Goal: Information Seeking & Learning: Learn about a topic

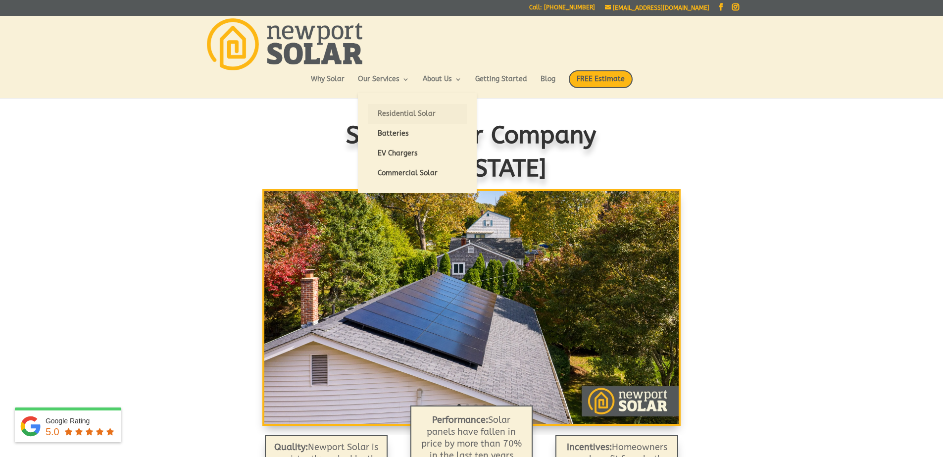
click at [412, 111] on link "Residential Solar" at bounding box center [417, 114] width 99 height 20
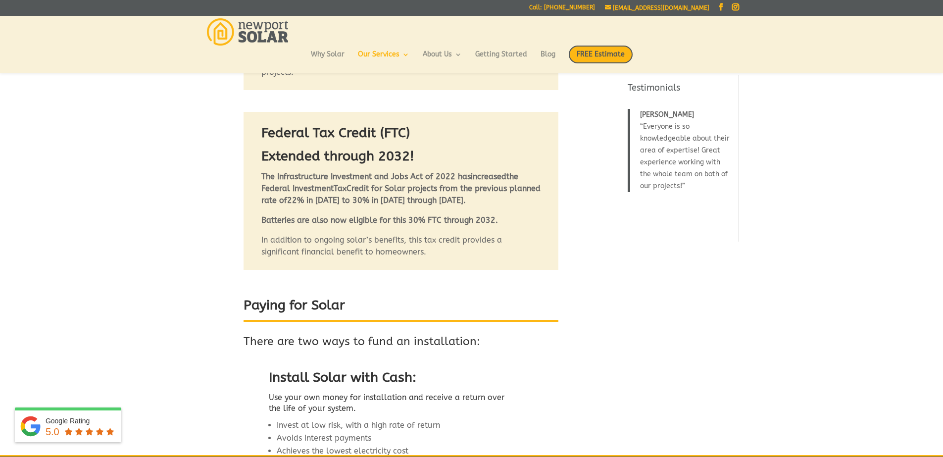
scroll to position [752, 0]
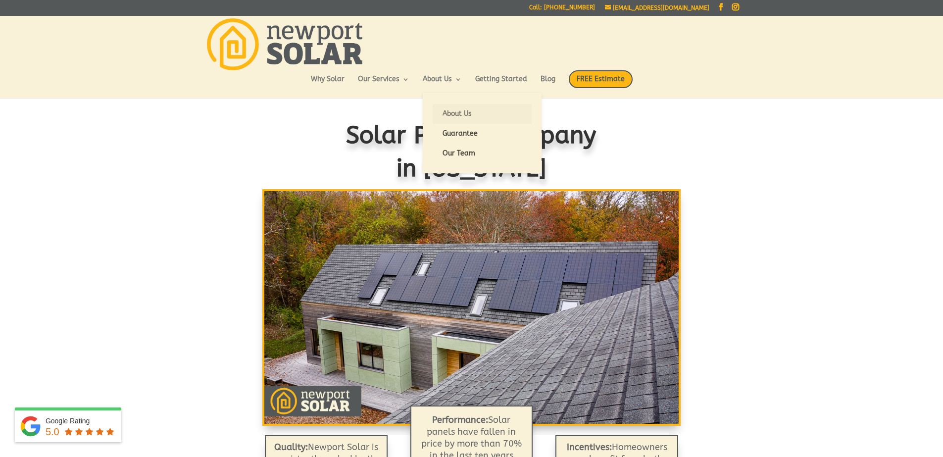
click at [464, 115] on link "About Us" at bounding box center [482, 114] width 99 height 20
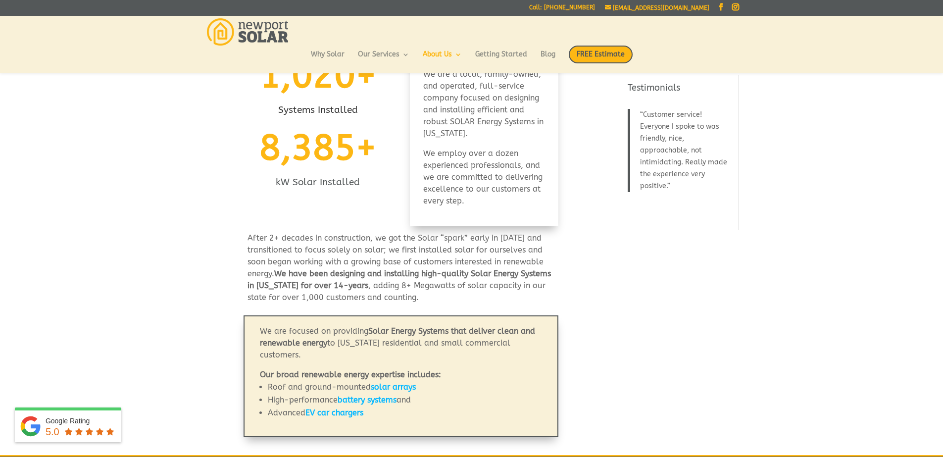
scroll to position [158, 0]
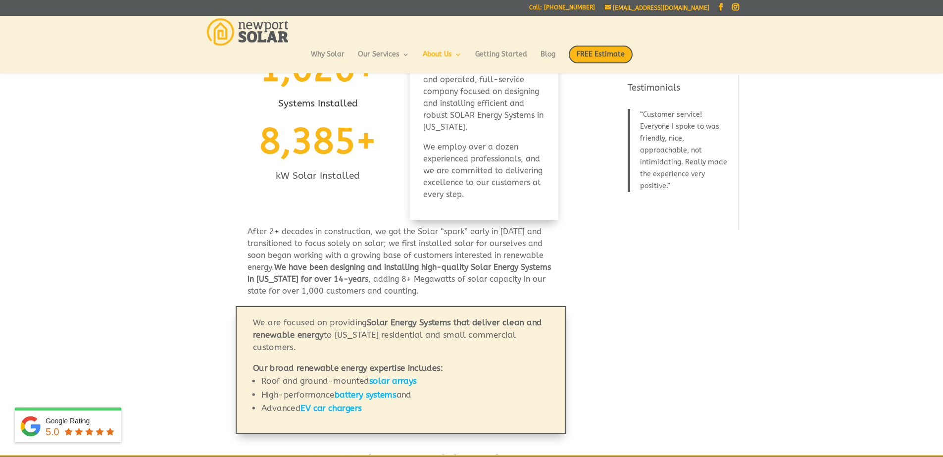
click at [350, 408] on strong "EV car chargers" at bounding box center [330, 408] width 61 height 10
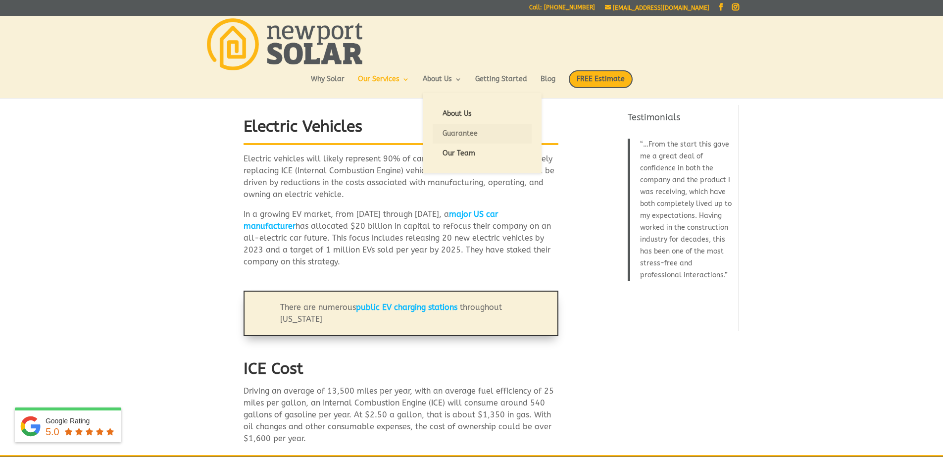
click at [458, 132] on link "Guarantee" at bounding box center [482, 134] width 99 height 20
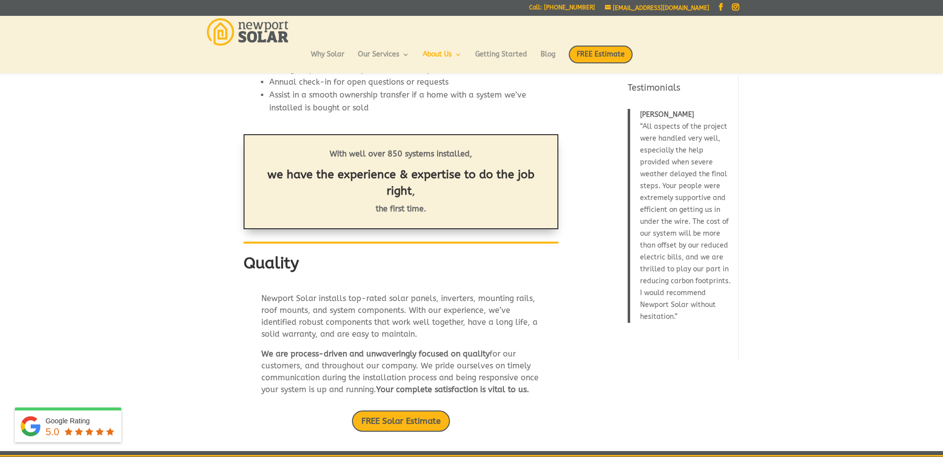
scroll to position [317, 0]
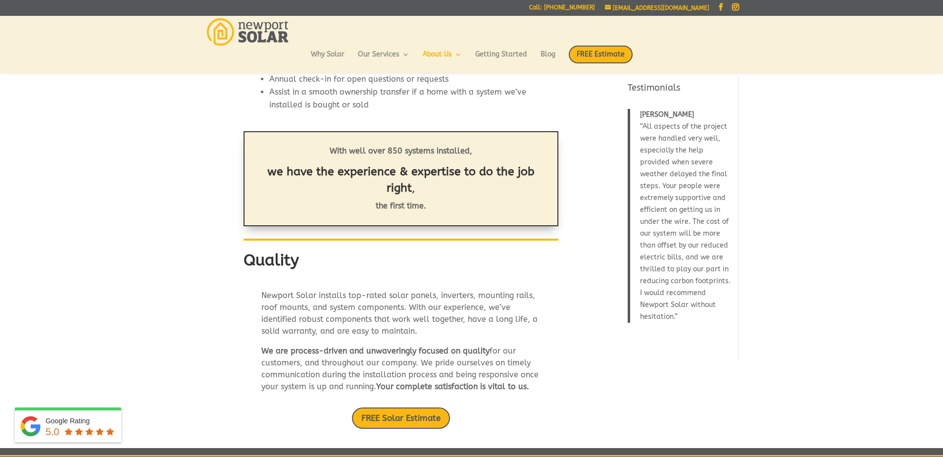
click at [262, 34] on img at bounding box center [248, 31] width 82 height 27
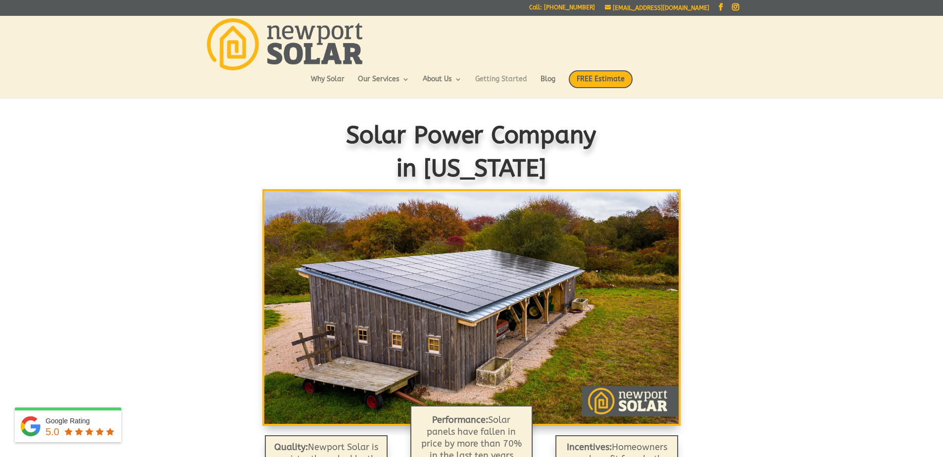
click at [505, 76] on link "Getting Started" at bounding box center [501, 84] width 52 height 17
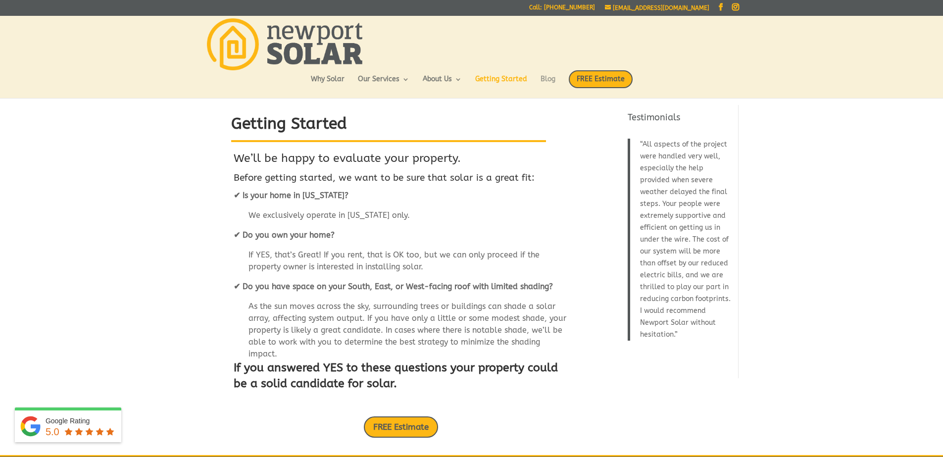
click at [548, 76] on link "Blog" at bounding box center [547, 84] width 15 height 17
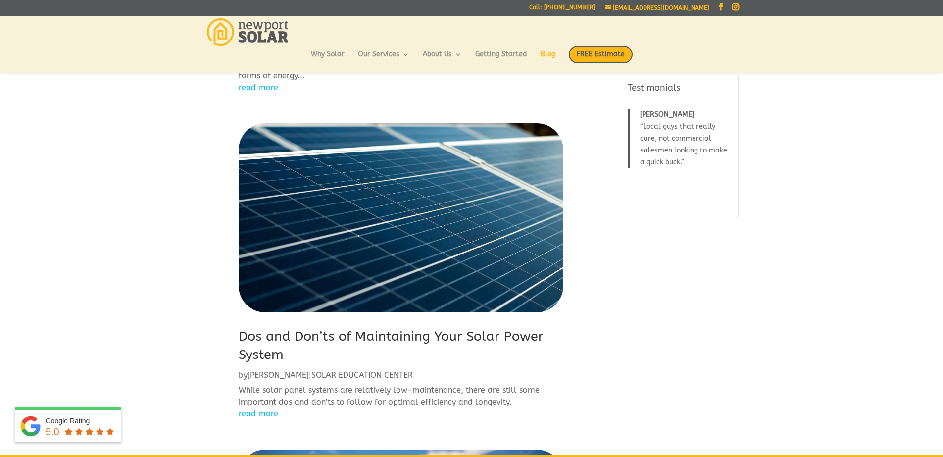
scroll to position [317, 0]
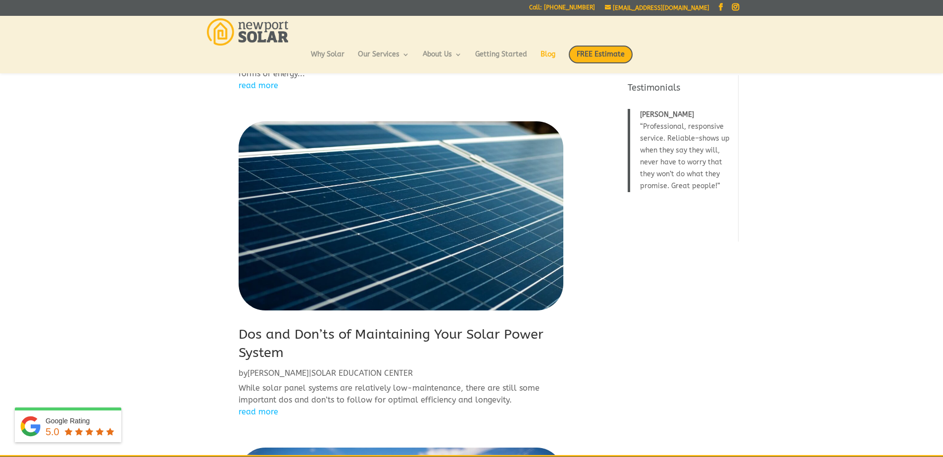
click at [257, 413] on link "read more" at bounding box center [401, 412] width 325 height 12
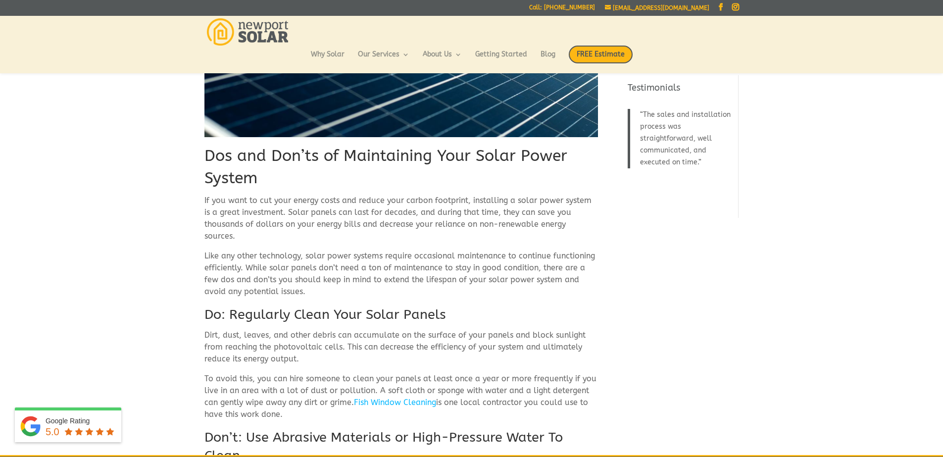
scroll to position [158, 0]
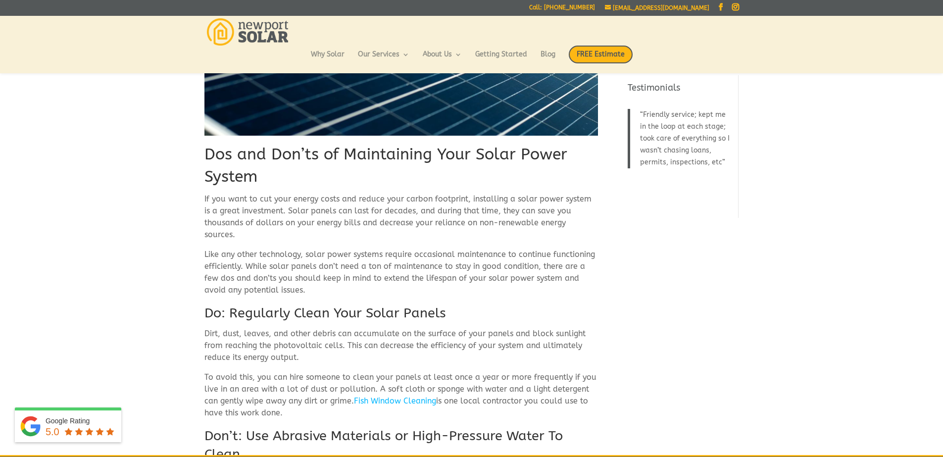
click at [396, 396] on link "Fish Window Cleaning" at bounding box center [395, 400] width 82 height 9
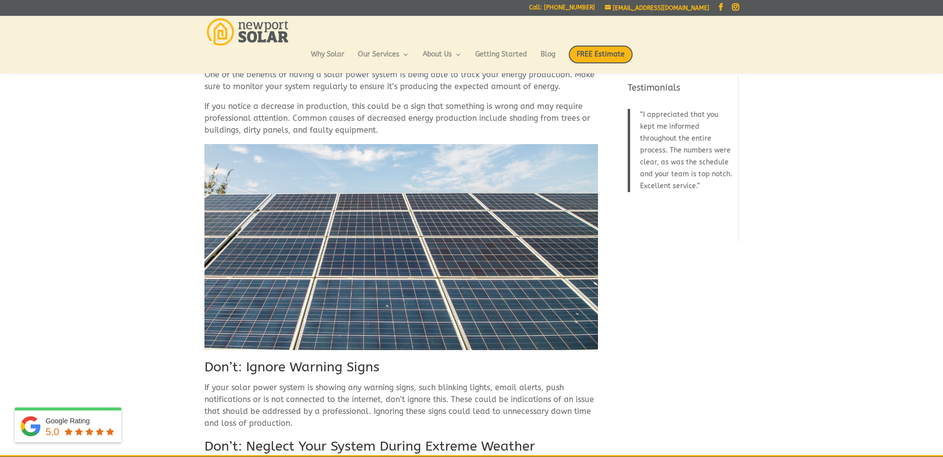
scroll to position [1188, 0]
